Goal: Information Seeking & Learning: Learn about a topic

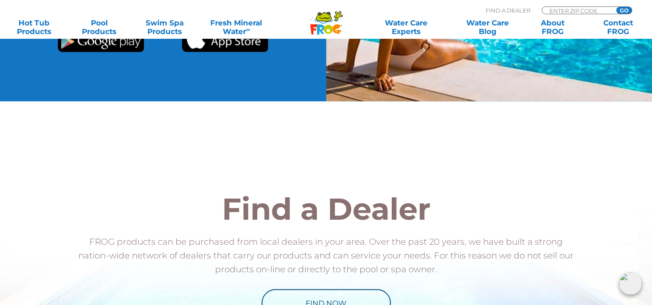
scroll to position [758, 0]
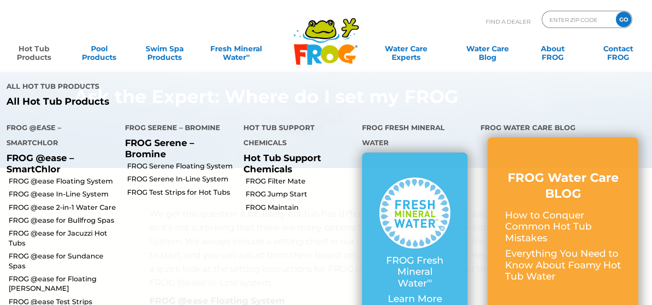
click at [38, 54] on link "Hot Tub Products" at bounding box center [34, 48] width 51 height 17
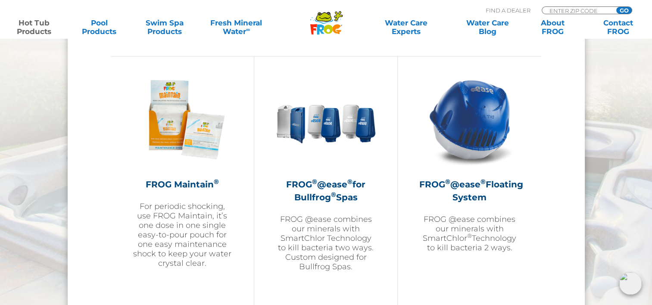
scroll to position [954, 0]
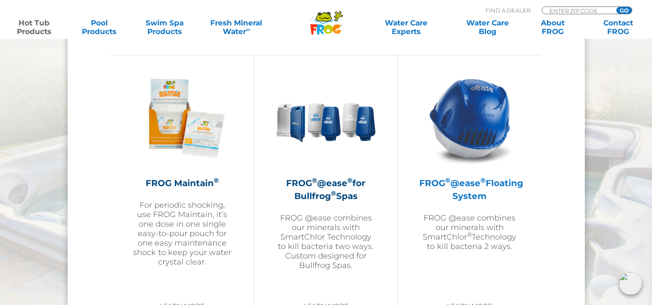
click at [458, 152] on img at bounding box center [470, 118] width 100 height 100
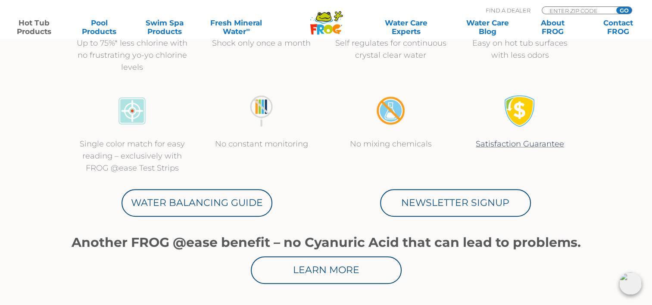
scroll to position [371, 0]
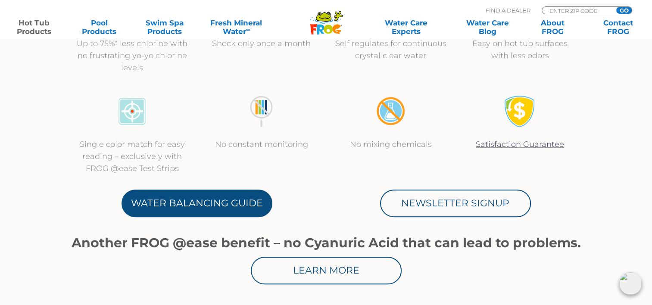
click at [168, 198] on link "Water Balancing Guide" at bounding box center [196, 204] width 151 height 28
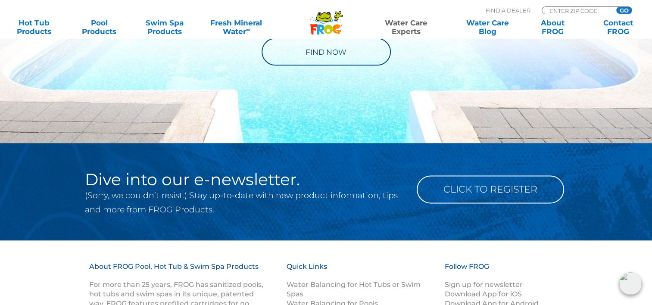
scroll to position [1082, 0]
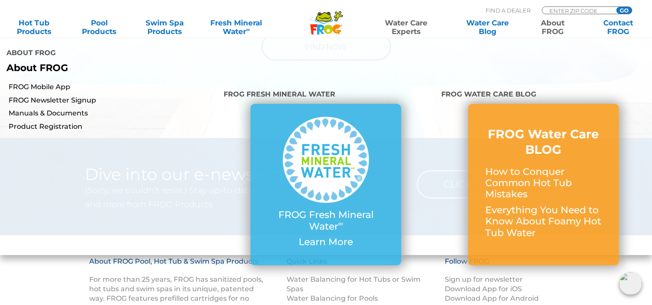
click at [556, 28] on link "About FROG" at bounding box center [552, 27] width 51 height 17
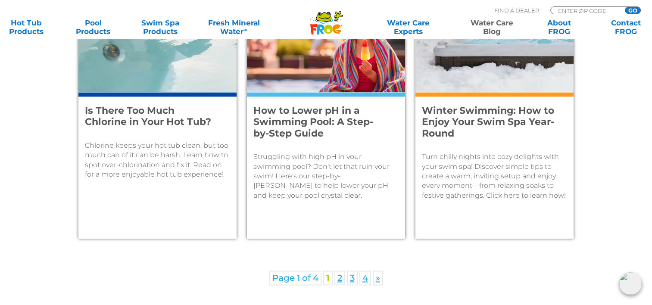
scroll to position [1269, 0]
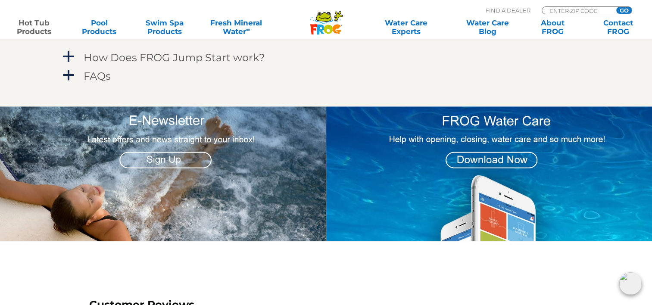
scroll to position [792, 0]
